Goal: Transaction & Acquisition: Purchase product/service

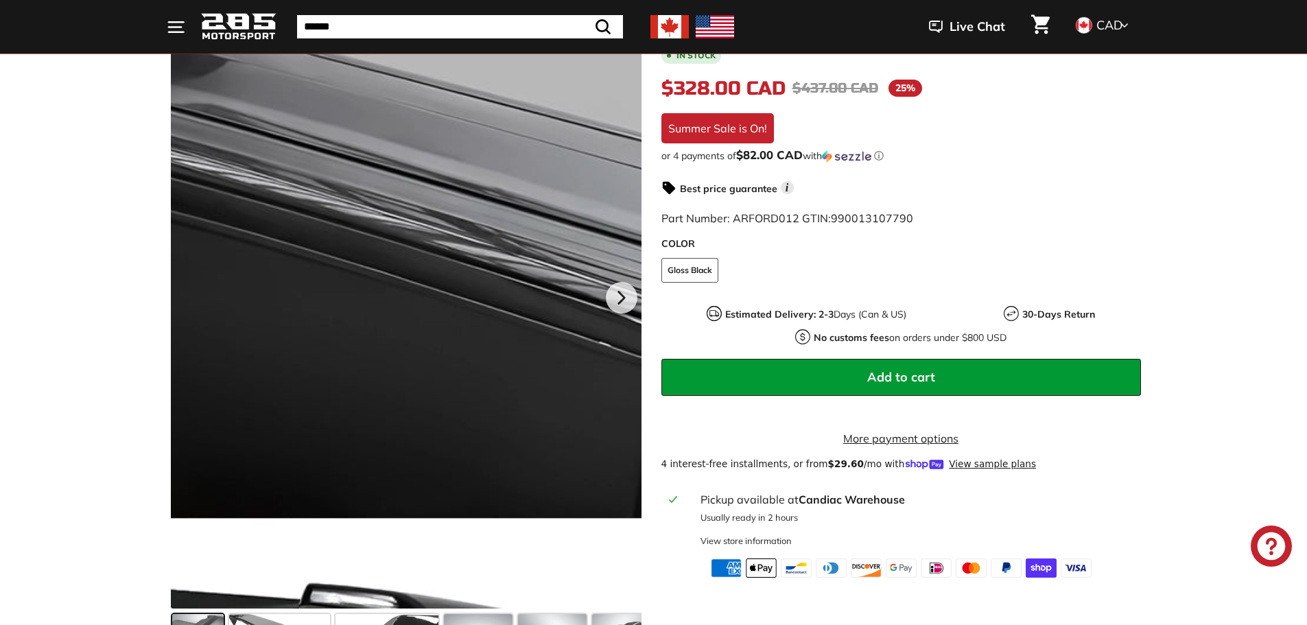
scroll to position [343, 0]
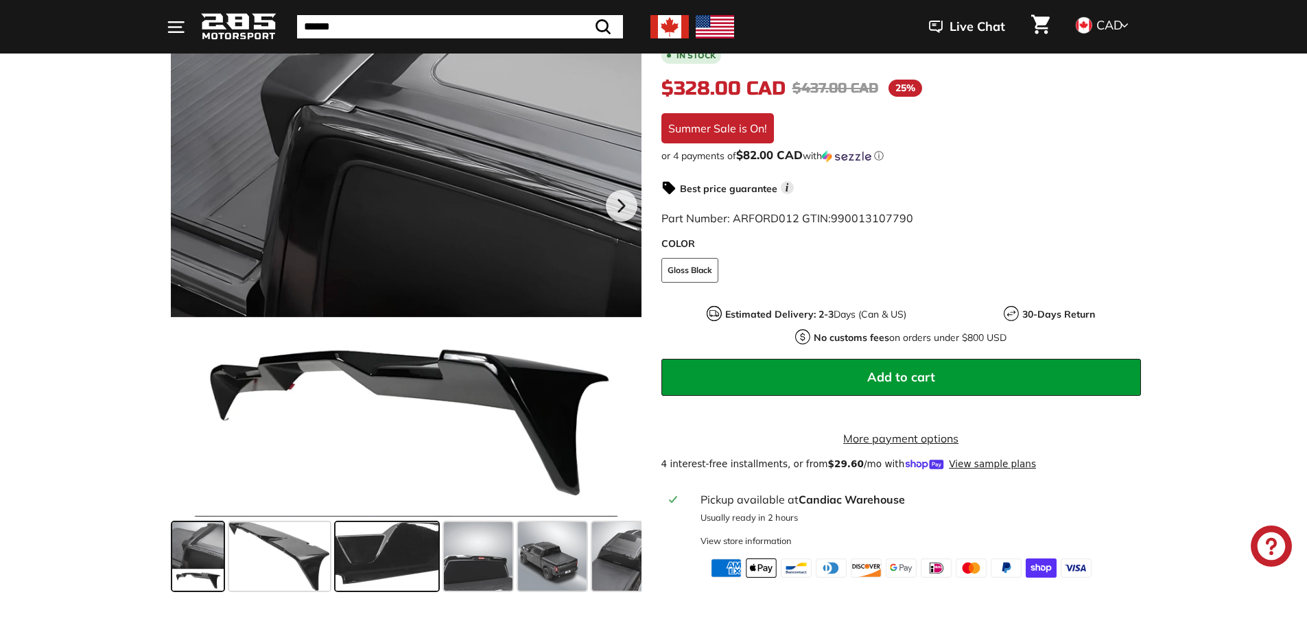
click at [438, 560] on span at bounding box center [387, 556] width 103 height 69
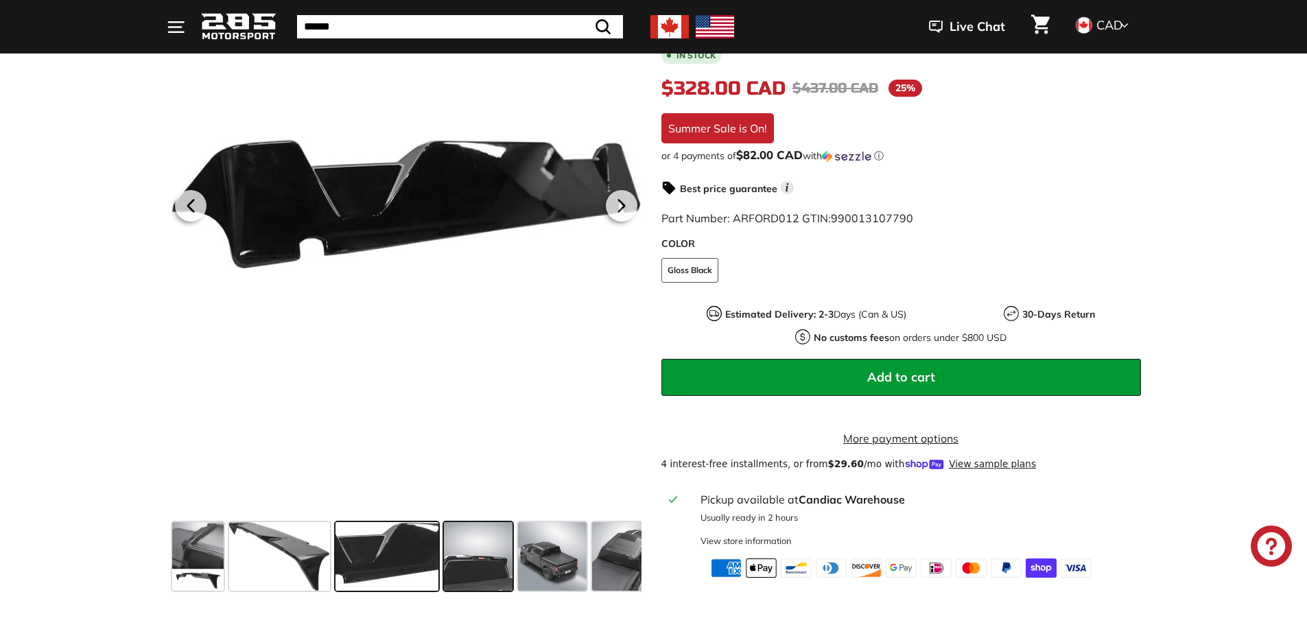
click at [481, 568] on span at bounding box center [478, 556] width 69 height 69
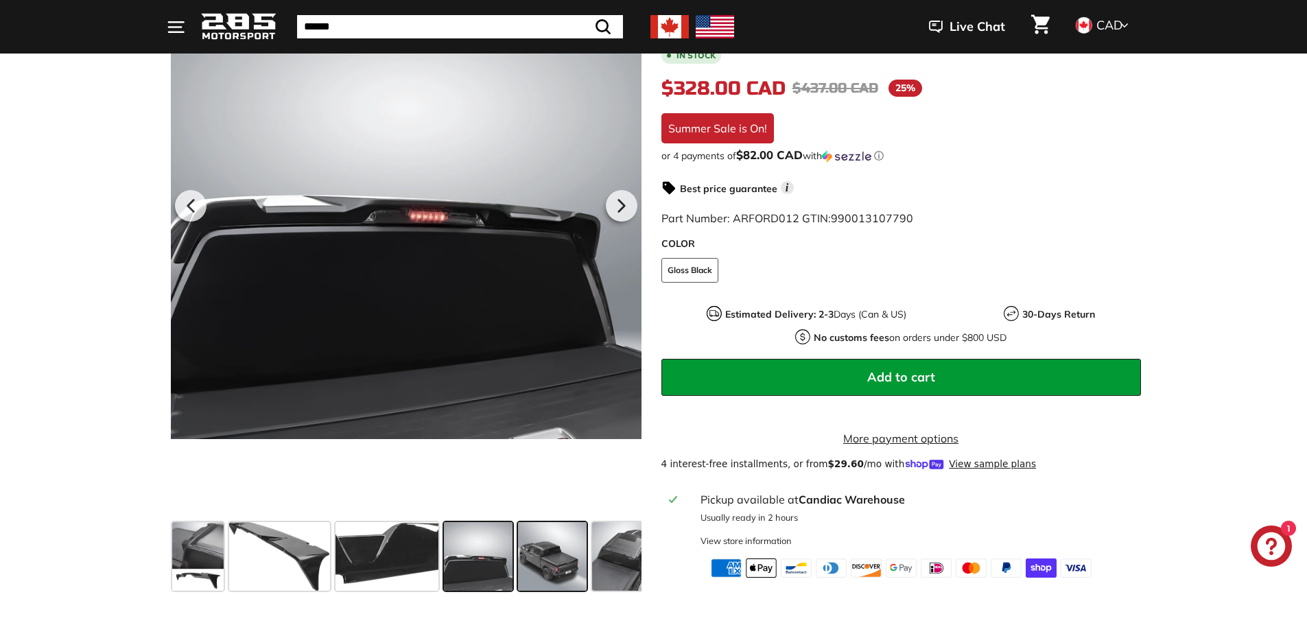
click at [541, 557] on span at bounding box center [552, 556] width 69 height 69
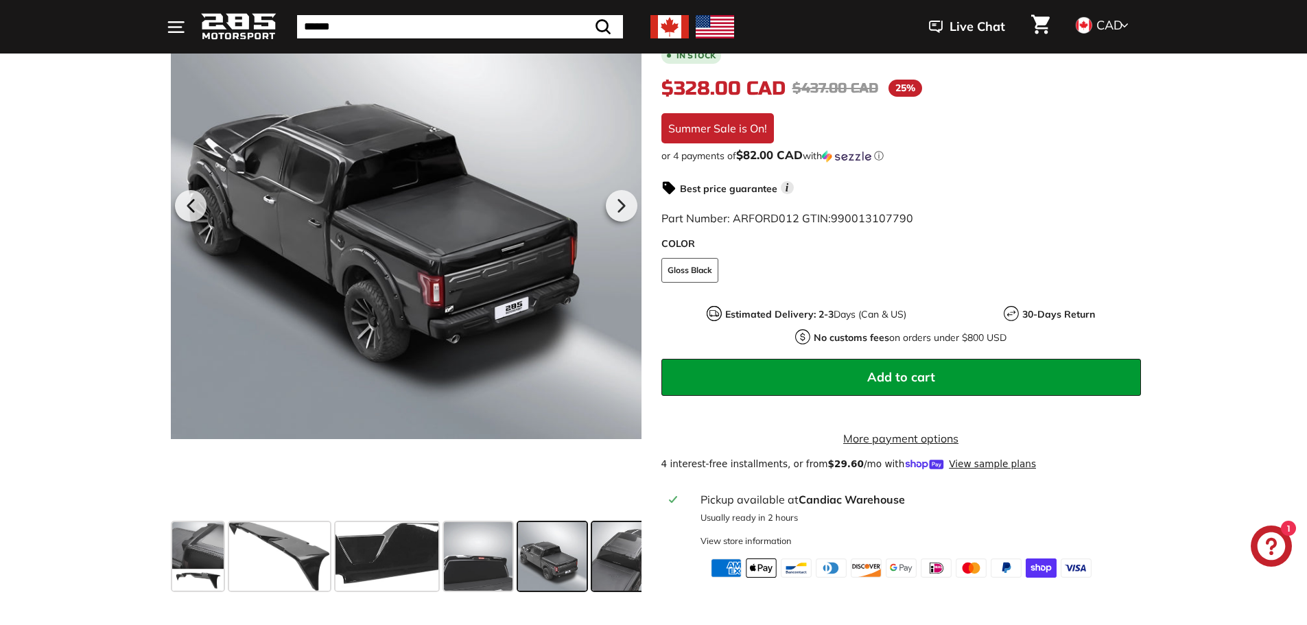
click at [615, 564] on span at bounding box center [626, 556] width 69 height 69
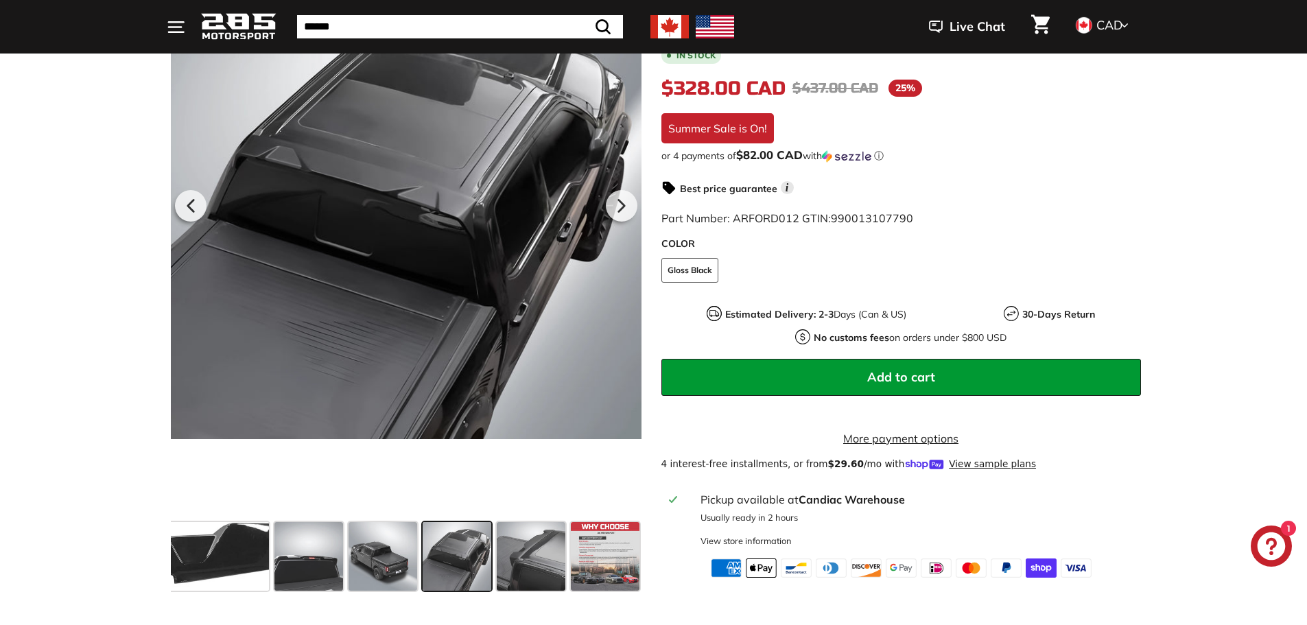
scroll to position [0, 170]
click at [211, 548] on span at bounding box center [216, 556] width 103 height 69
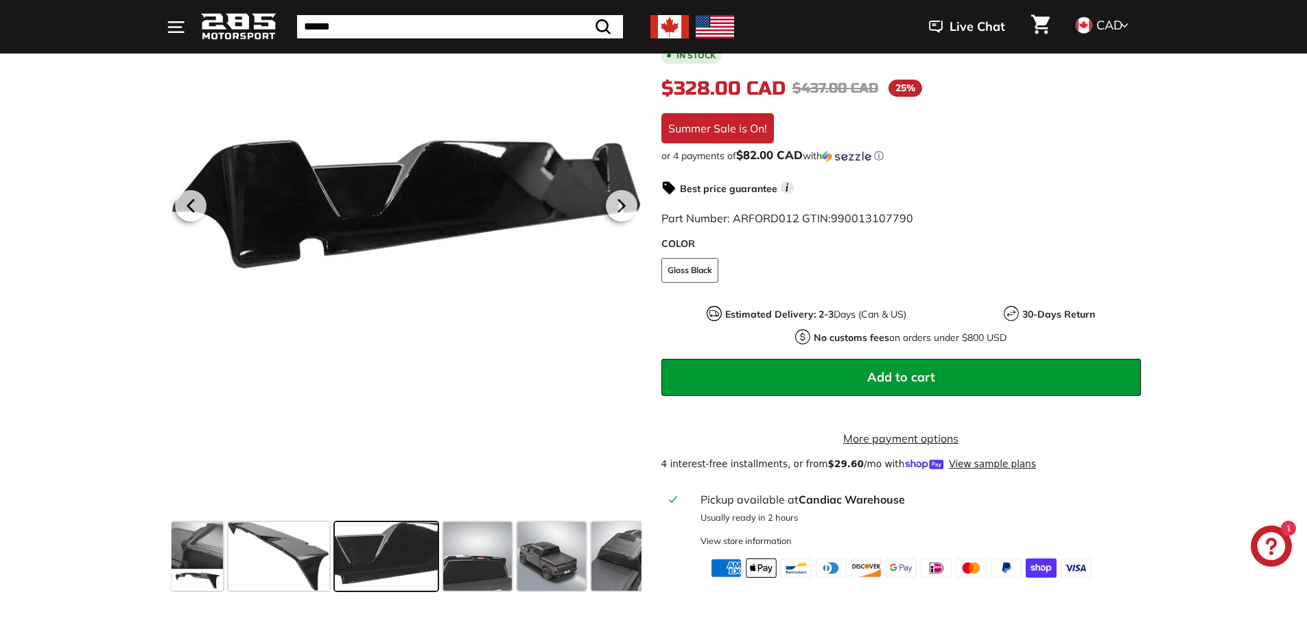
scroll to position [0, 0]
click at [358, 563] on span at bounding box center [387, 556] width 103 height 69
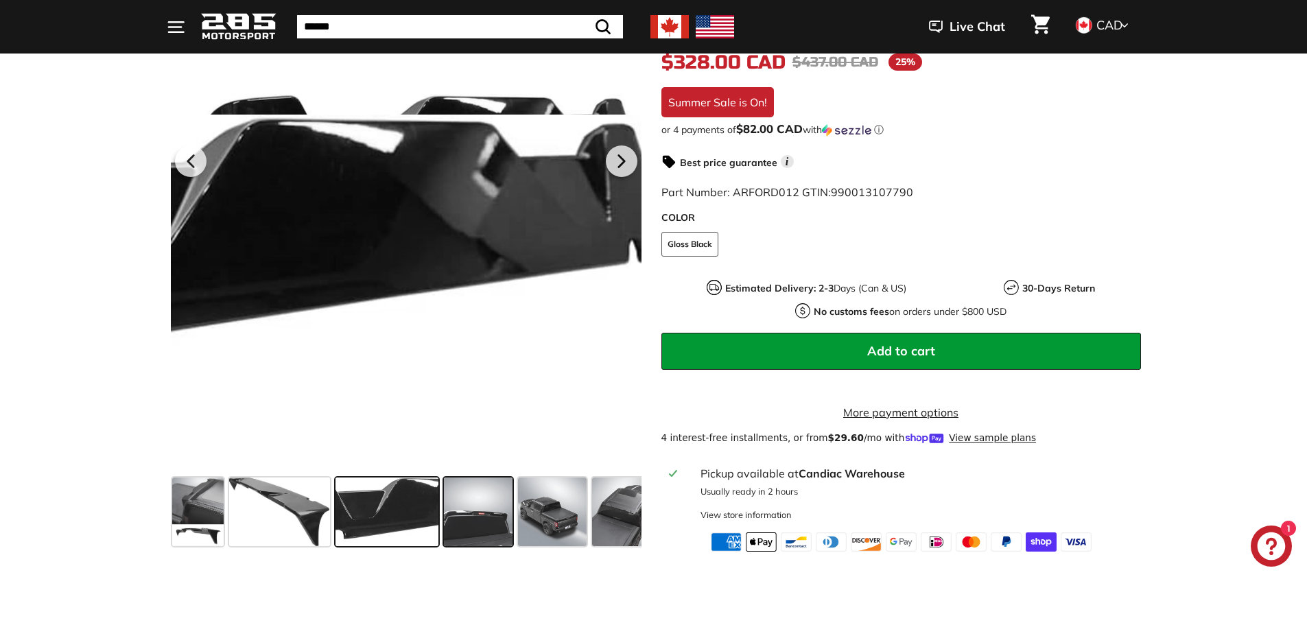
scroll to position [412, 0]
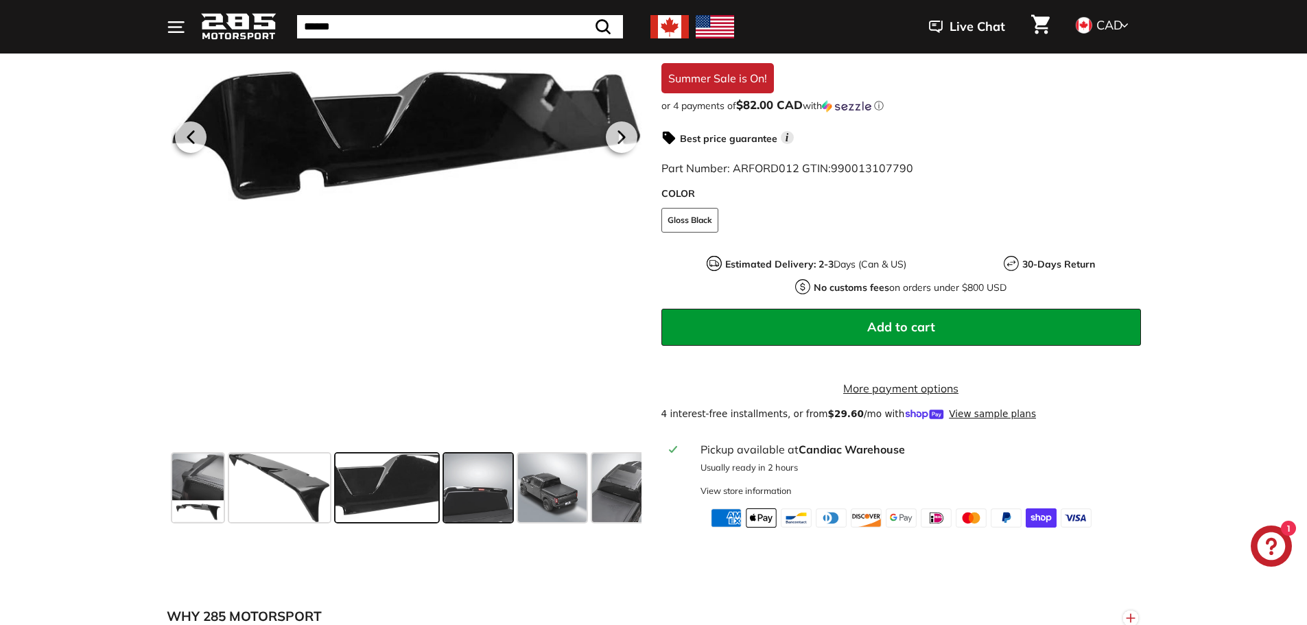
click at [451, 477] on span at bounding box center [478, 488] width 69 height 69
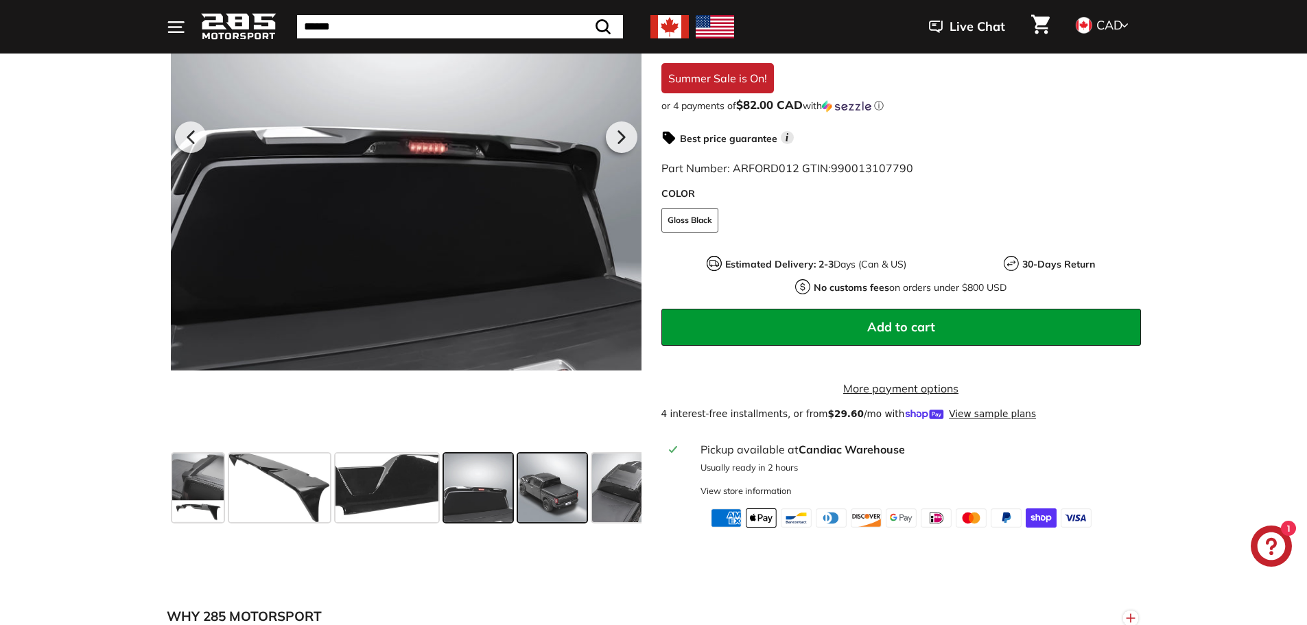
click at [560, 487] on span at bounding box center [552, 488] width 69 height 69
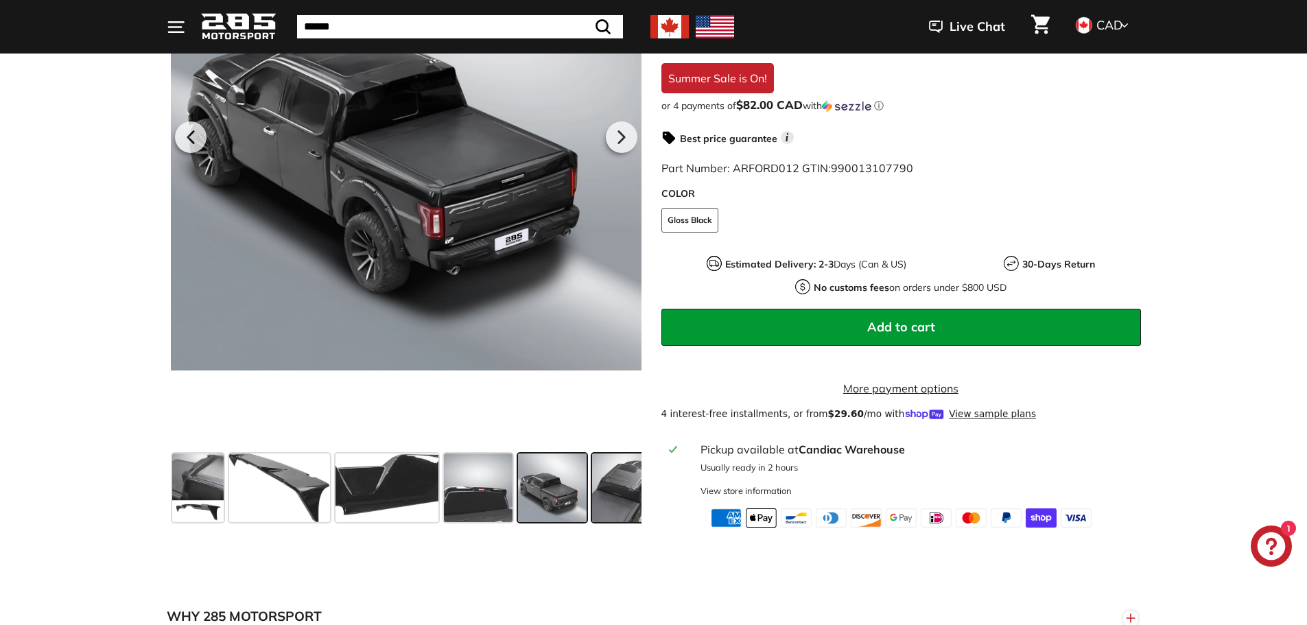
click at [600, 487] on span at bounding box center [626, 488] width 69 height 69
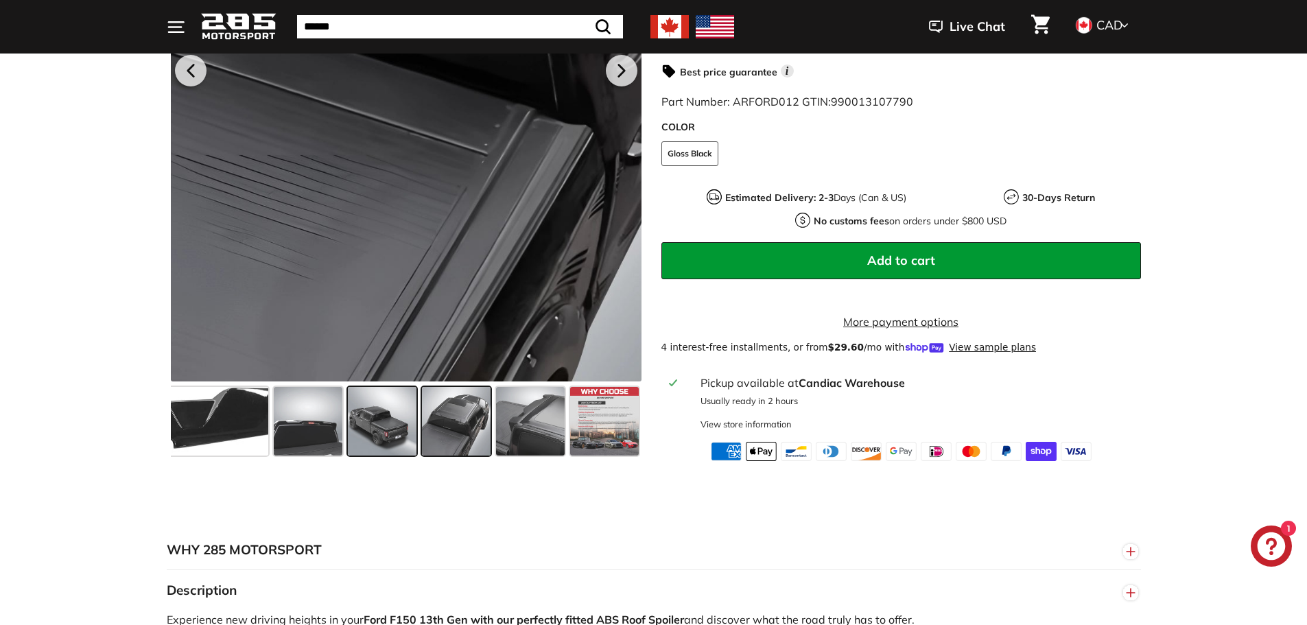
scroll to position [480, 0]
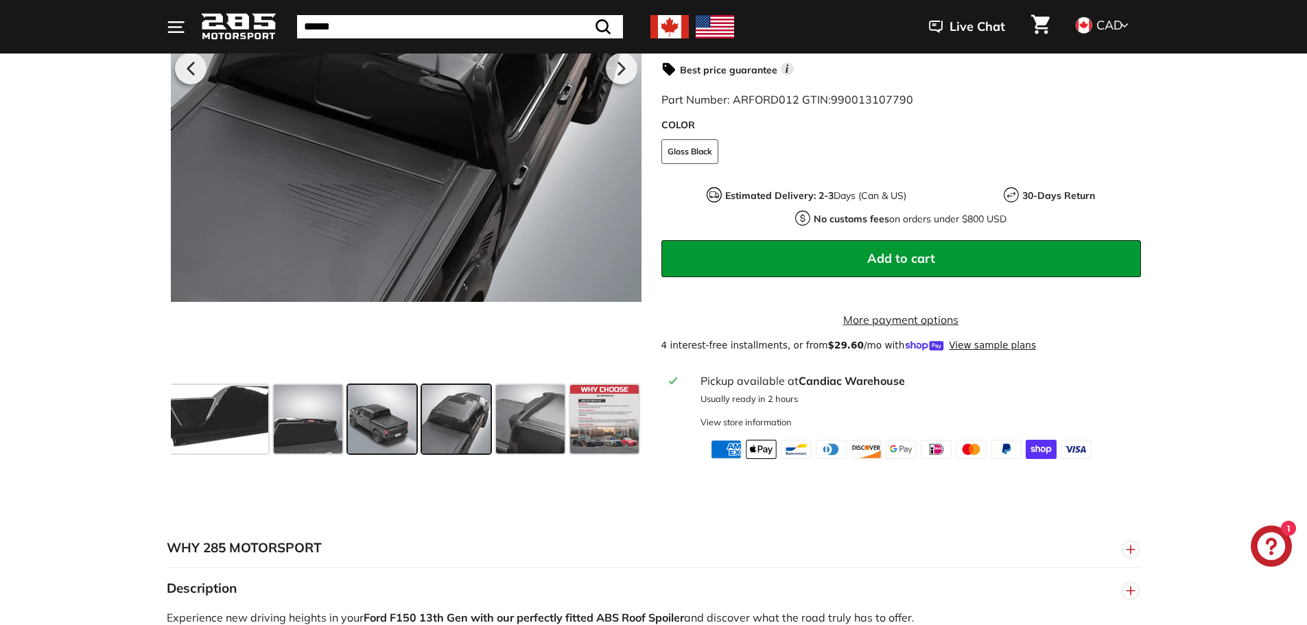
click at [374, 412] on span at bounding box center [382, 419] width 69 height 69
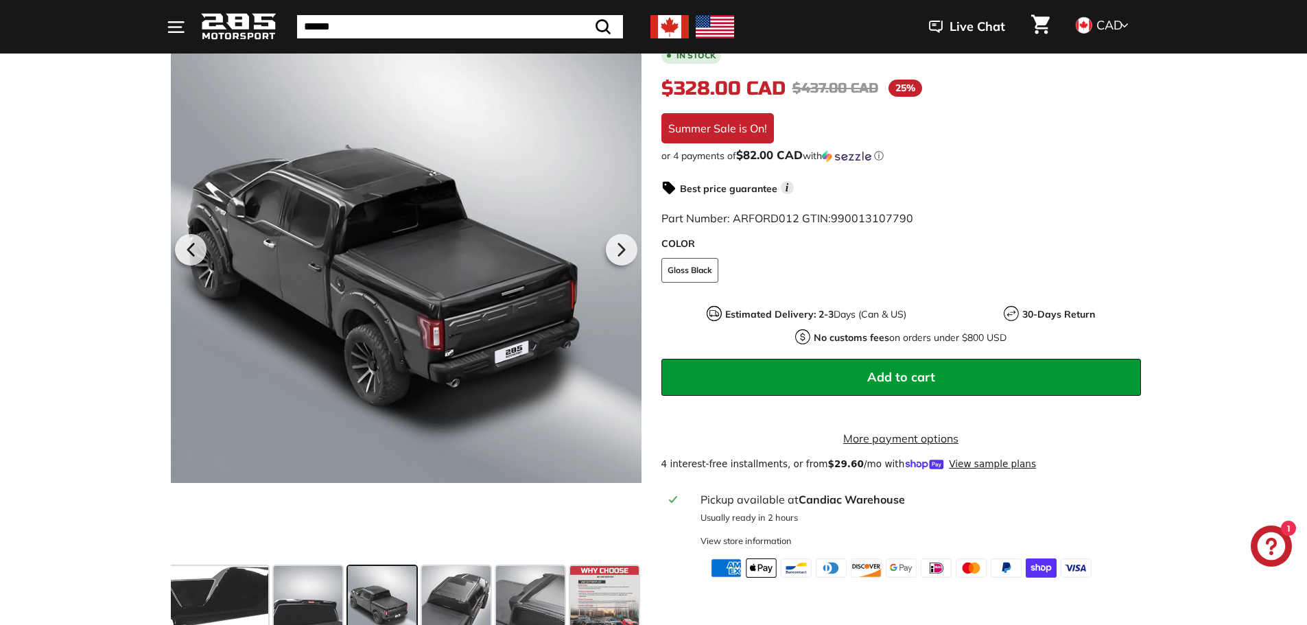
scroll to position [275, 0]
